Goal: Entertainment & Leisure: Consume media (video, audio)

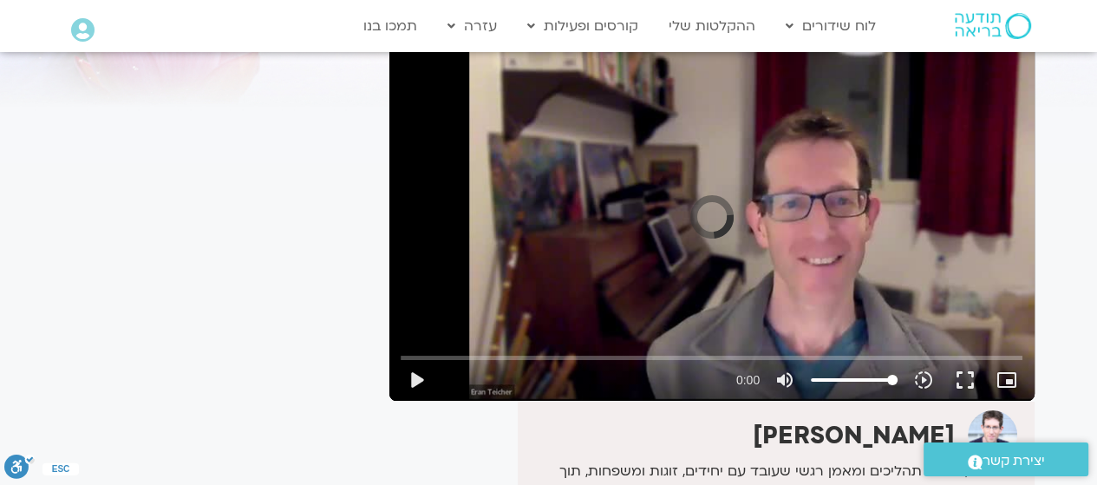
scroll to position [174, 0]
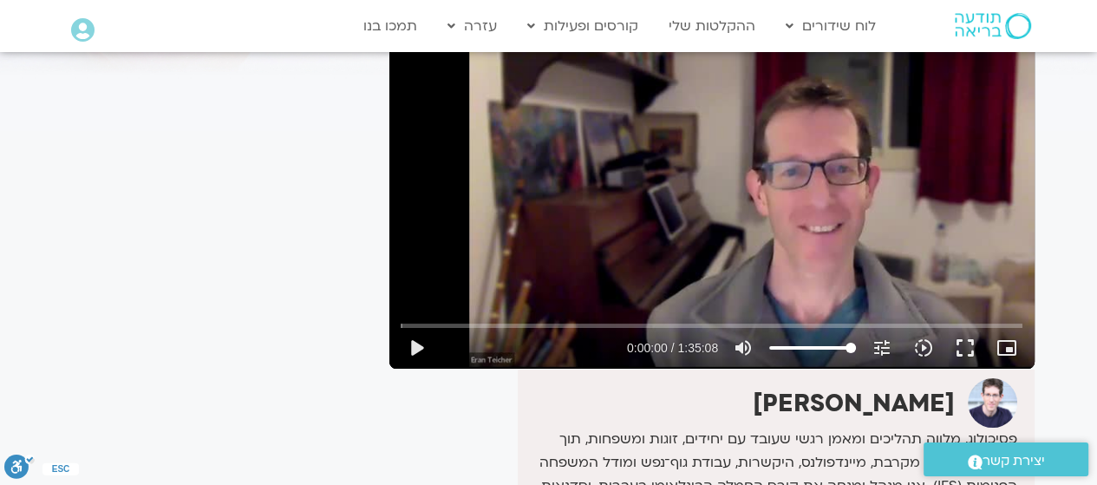
click at [413, 343] on button "play_arrow" at bounding box center [417, 348] width 42 height 42
click at [655, 322] on input "Seek" at bounding box center [712, 325] width 622 height 10
click at [611, 326] on input "Seek" at bounding box center [712, 325] width 622 height 10
click at [576, 327] on input "Seek" at bounding box center [712, 325] width 622 height 10
click at [534, 321] on input "Seek" at bounding box center [712, 325] width 622 height 10
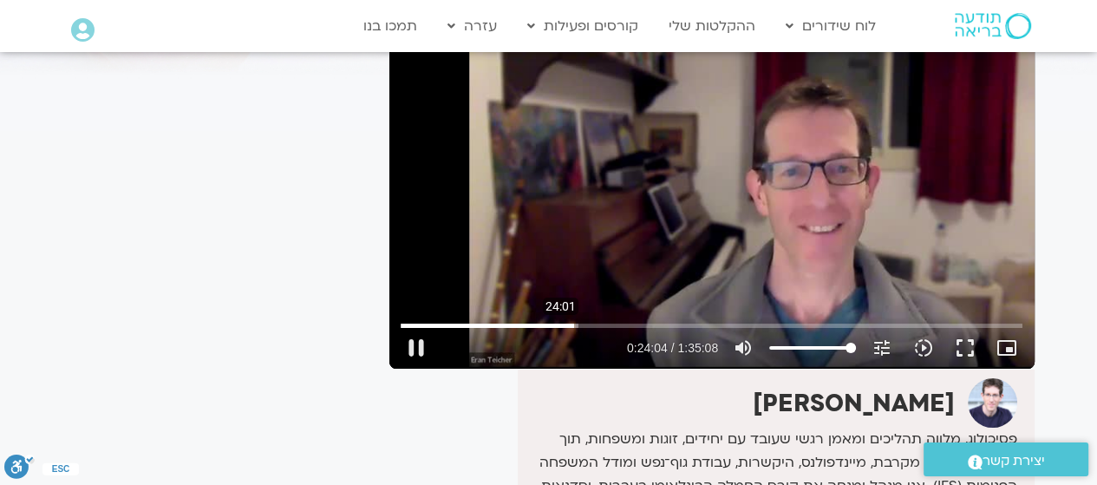
click at [560, 327] on input "Seek" at bounding box center [712, 325] width 622 height 10
click at [554, 327] on input "Seek" at bounding box center [712, 325] width 622 height 10
click at [537, 325] on input "Seek" at bounding box center [712, 325] width 622 height 10
click at [652, 329] on input "Seek" at bounding box center [712, 325] width 622 height 10
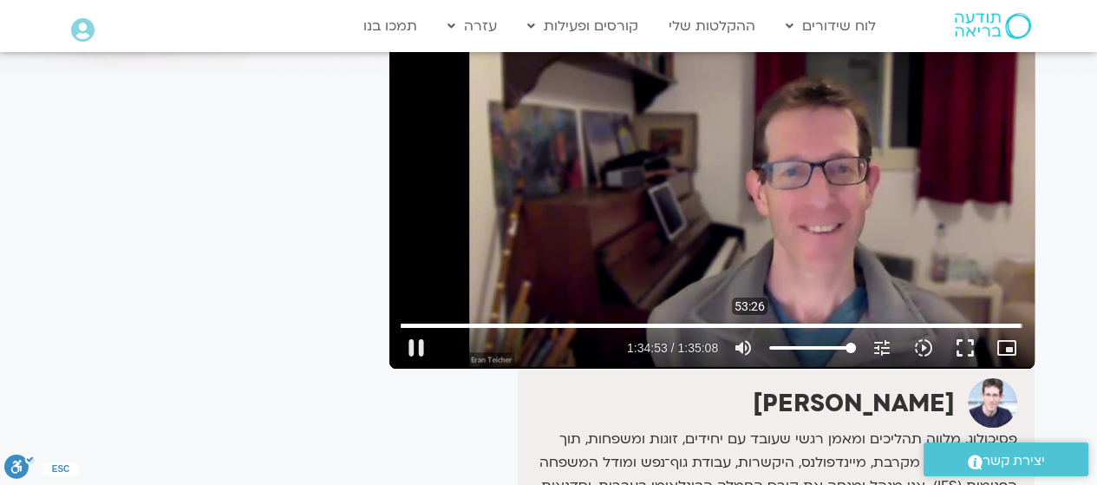
click at [750, 323] on input "Seek" at bounding box center [712, 325] width 622 height 10
click at [716, 324] on input "Seek" at bounding box center [712, 325] width 622 height 10
click at [420, 351] on button "pause" at bounding box center [417, 348] width 42 height 42
type input "2912.519744"
